Goal: Transaction & Acquisition: Subscribe to service/newsletter

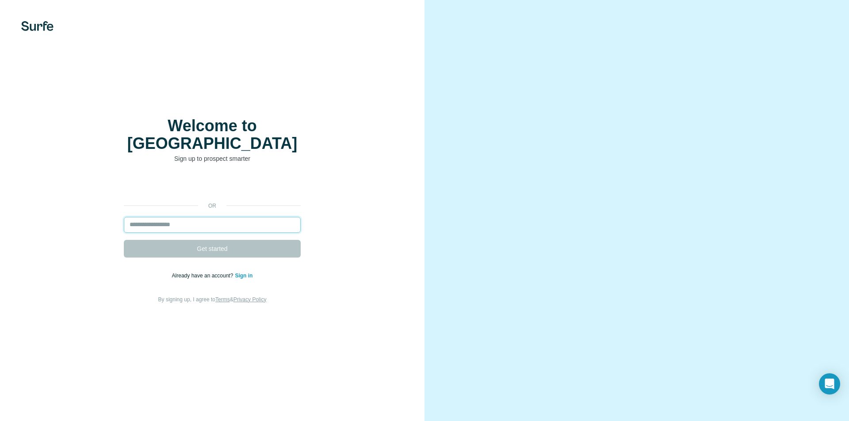
click at [211, 217] on input "email" at bounding box center [212, 225] width 177 height 16
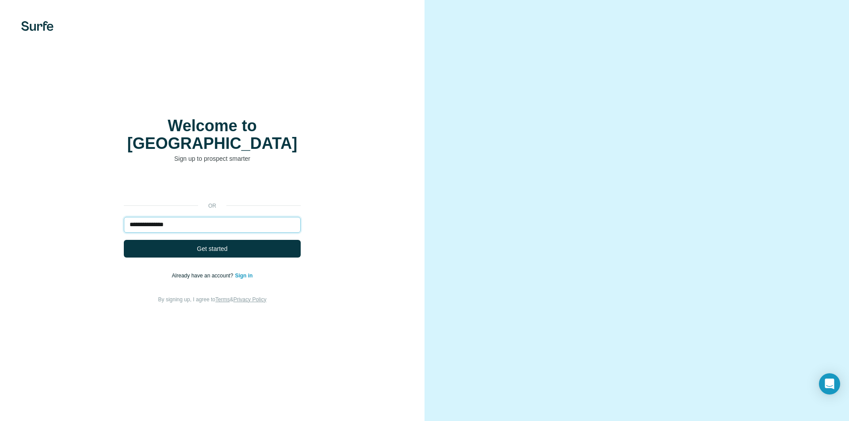
type input "**********"
click at [124, 240] on button "Get started" at bounding box center [212, 249] width 177 height 18
click at [180, 240] on button "Get started" at bounding box center [212, 249] width 177 height 18
